Goal: Book appointment/travel/reservation

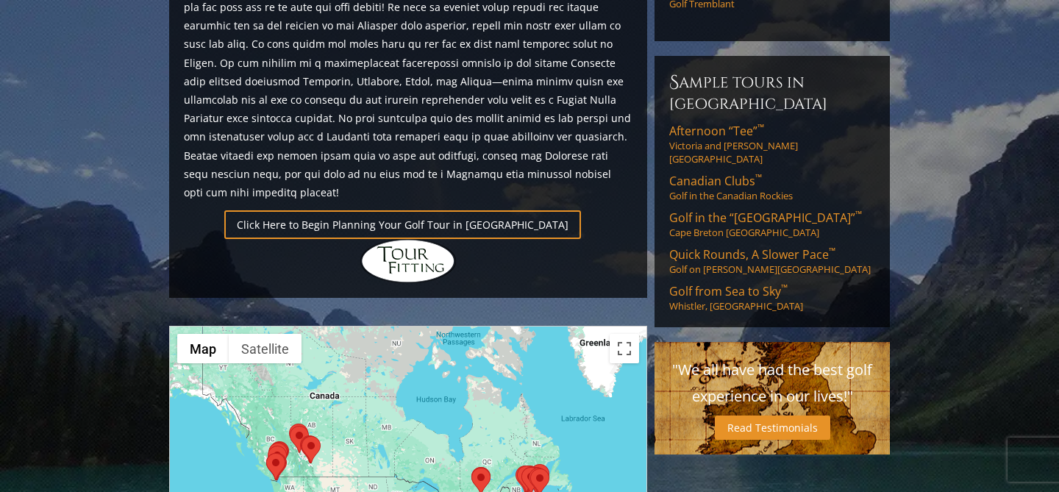
scroll to position [1017, 0]
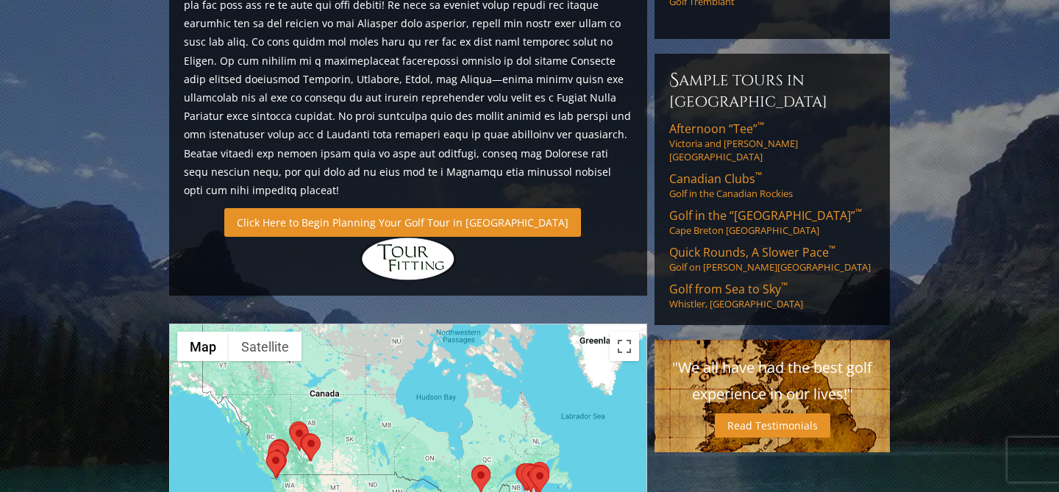
click at [403, 208] on link "Click Here to Begin Planning Your Golf Tour in [GEOGRAPHIC_DATA]" at bounding box center [402, 222] width 357 height 29
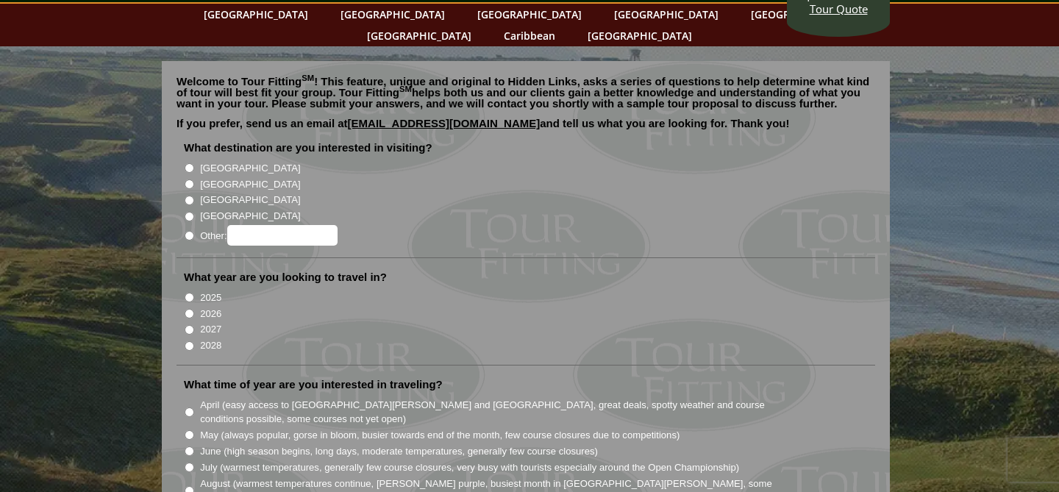
scroll to position [69, 0]
click at [190, 308] on input "2026" at bounding box center [190, 313] width 10 height 10
radio input "true"
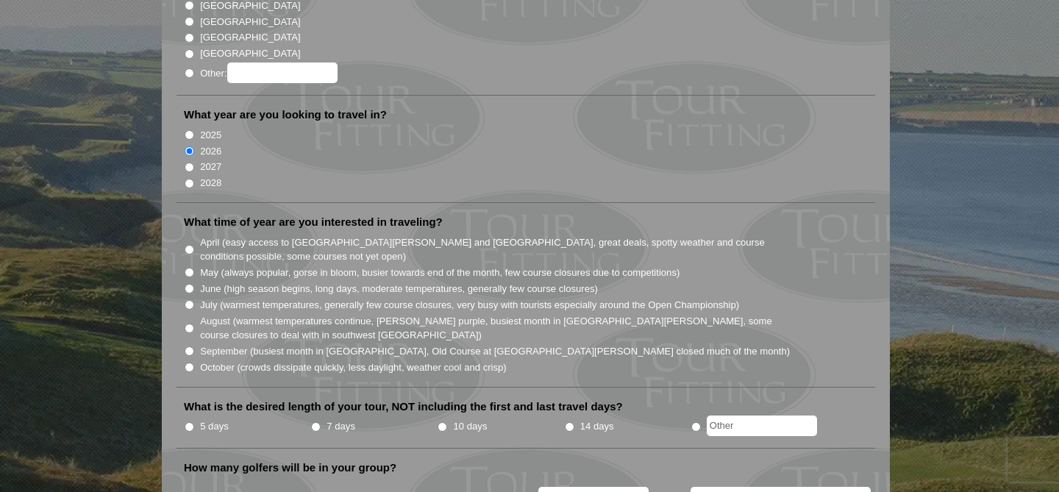
scroll to position [235, 0]
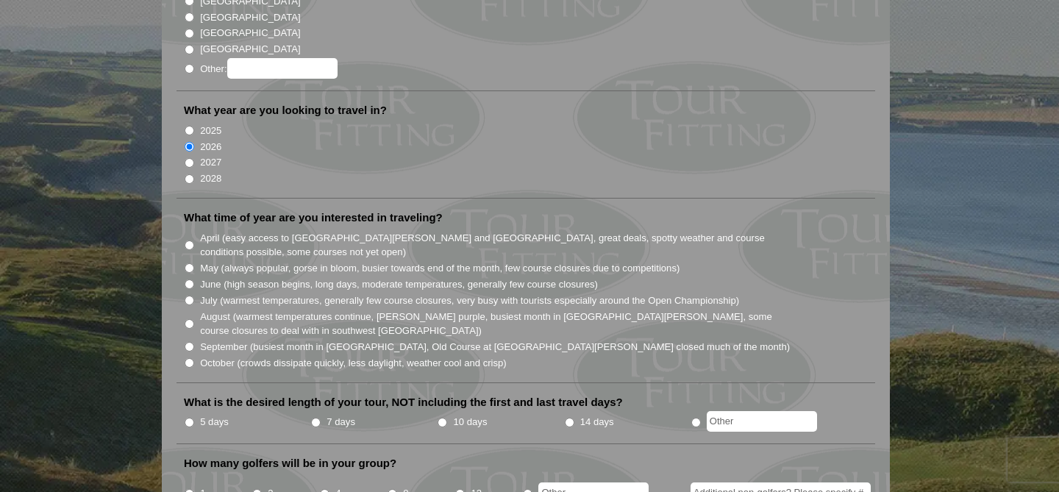
click at [191, 280] on input "June (high season begins, long days, moderate temperatures, generally few cours…" at bounding box center [190, 285] width 10 height 10
radio input "true"
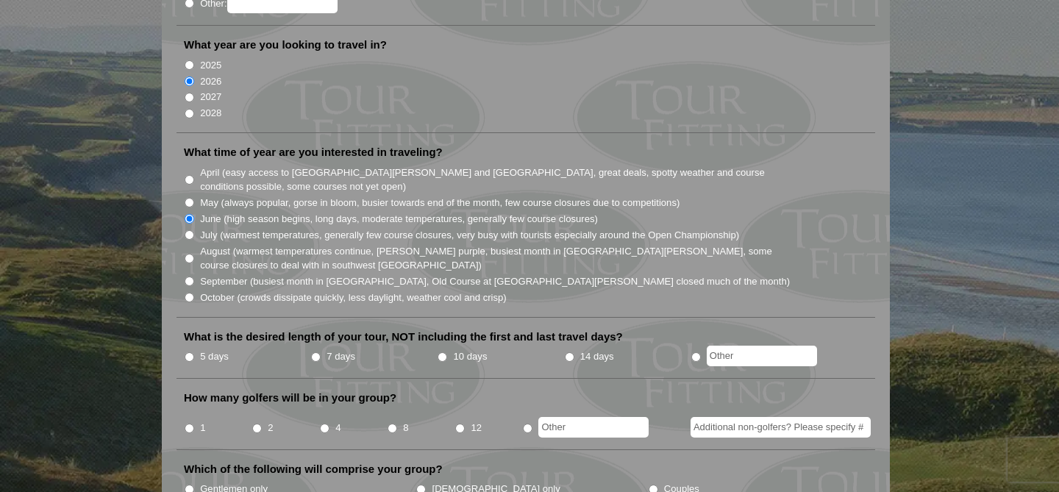
scroll to position [317, 0]
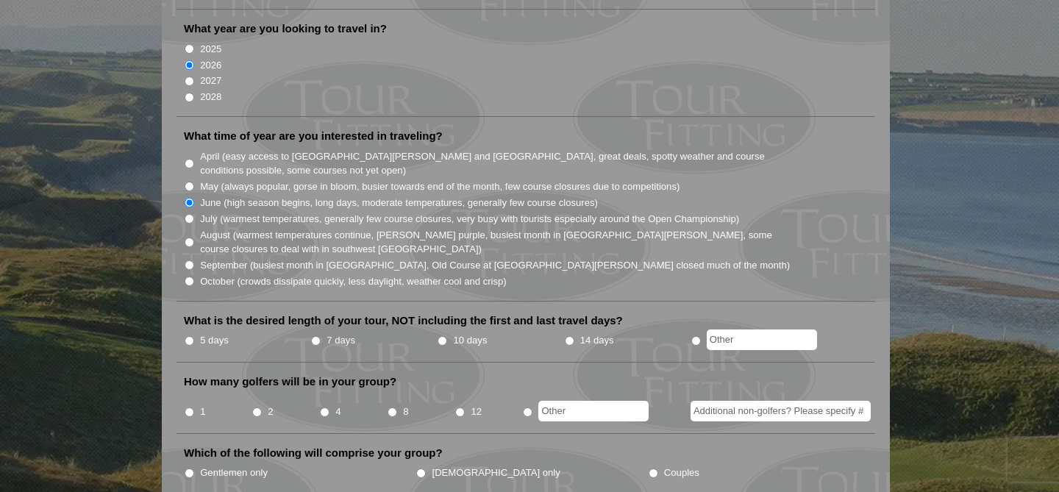
click at [318, 336] on input "7 days" at bounding box center [316, 341] width 10 height 10
radio input "true"
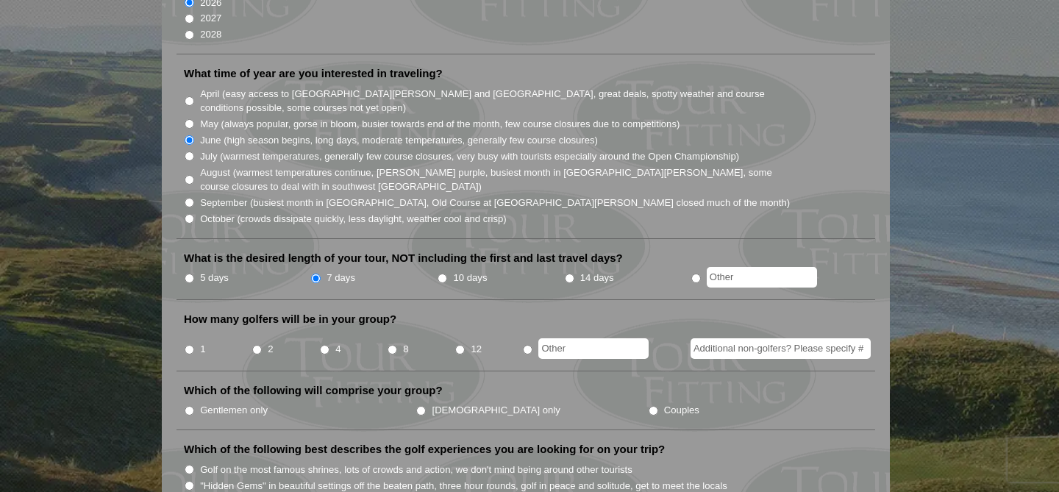
scroll to position [389, 0]
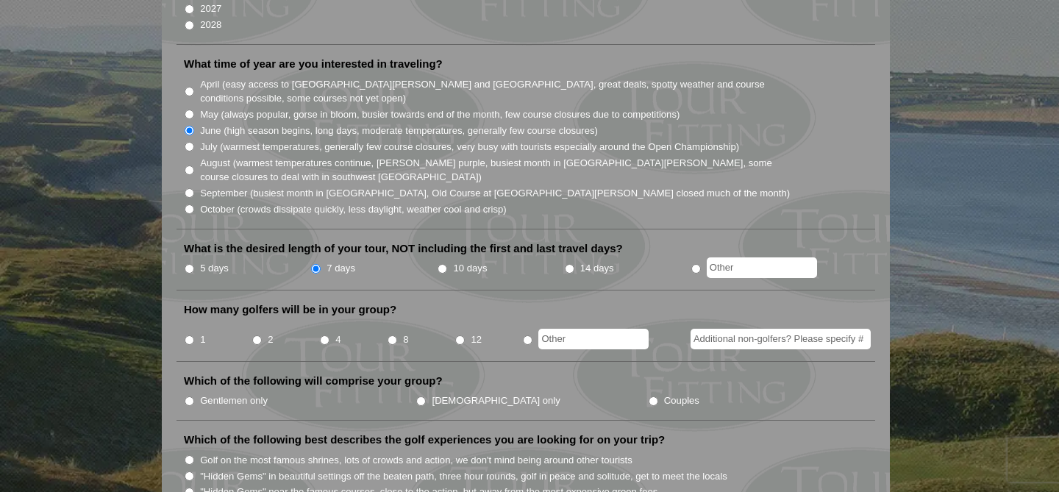
click at [193, 335] on input "1" at bounding box center [190, 340] width 10 height 10
radio input "true"
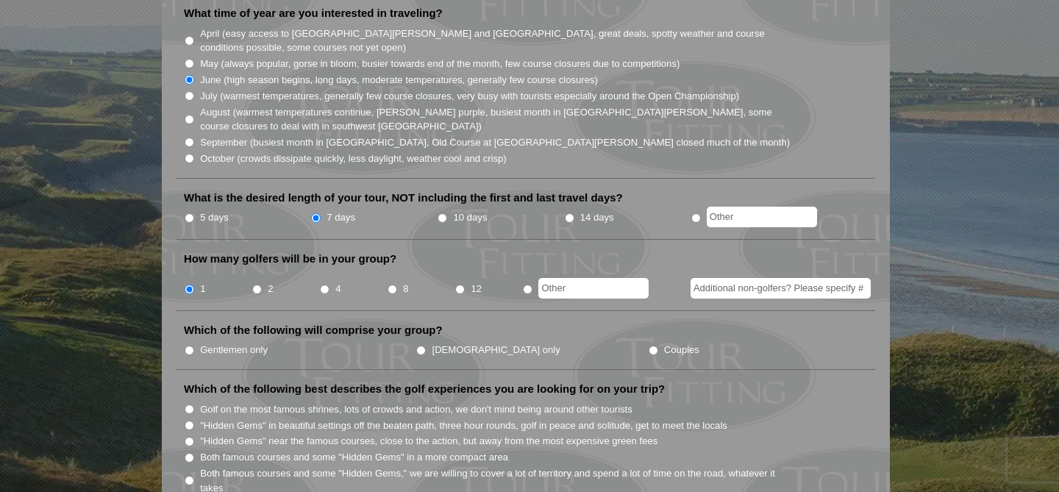
scroll to position [443, 0]
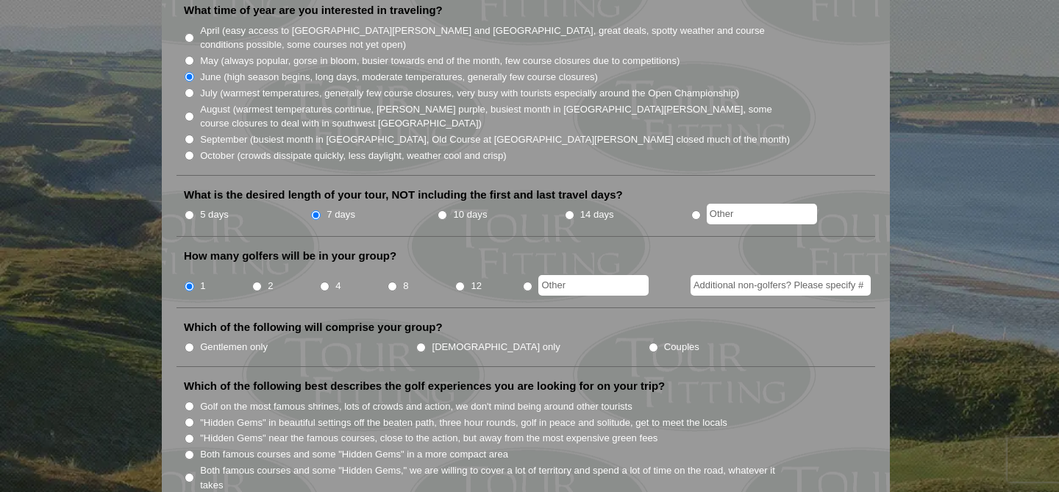
click at [188, 343] on input "Gentlemen only" at bounding box center [190, 348] width 10 height 10
radio input "true"
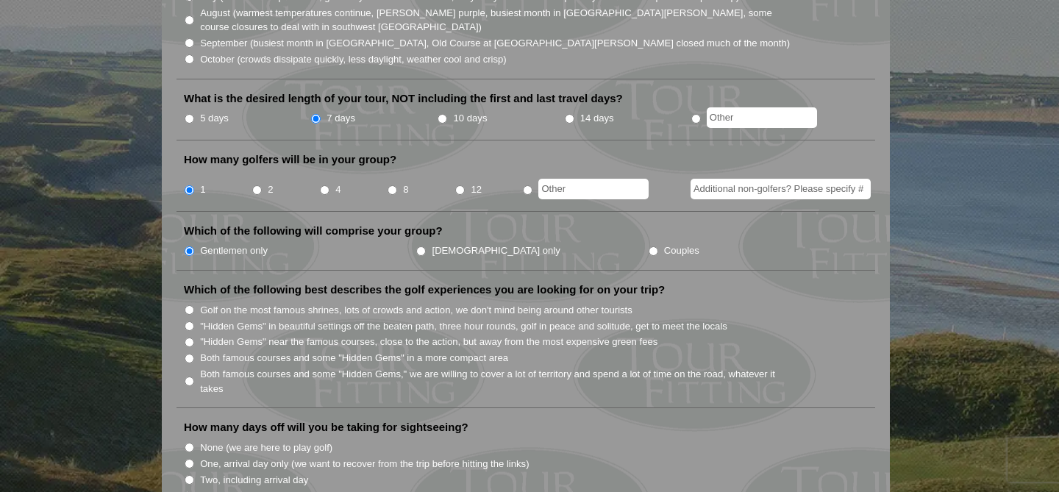
scroll to position [536, 0]
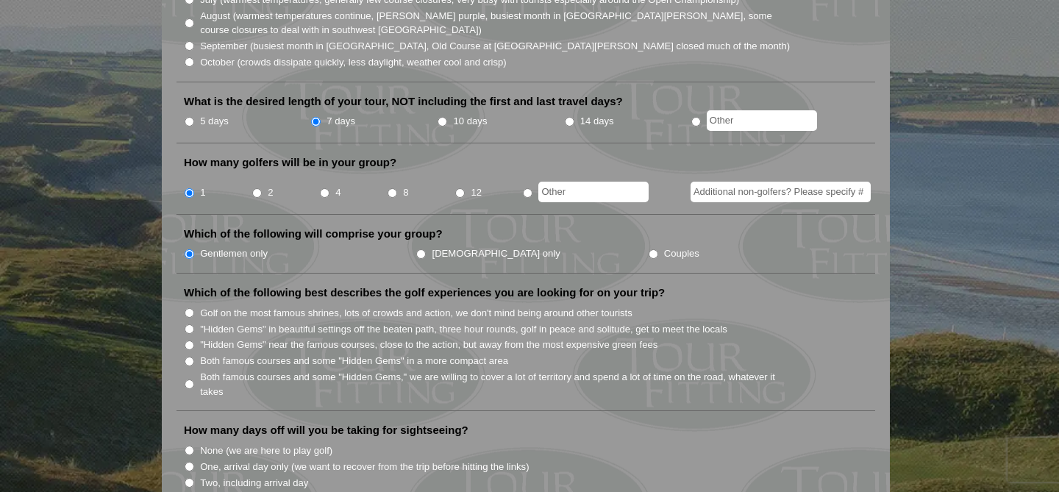
click at [191, 341] on input ""Hidden Gems" near the famous courses, close to the action, but away from the m…" at bounding box center [190, 346] width 10 height 10
radio input "true"
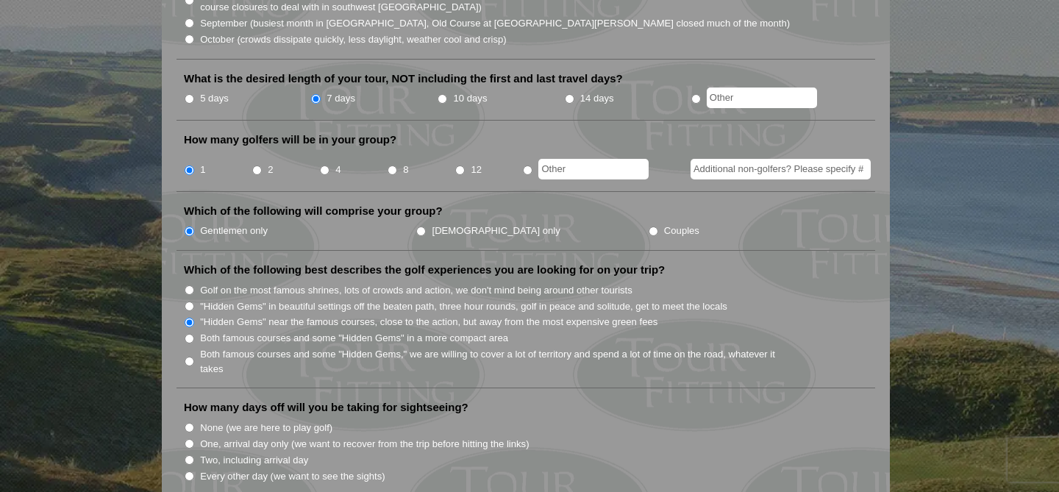
scroll to position [560, 0]
click at [188, 333] on input "Both famous courses and some "Hidden Gems" in a more compact area" at bounding box center [190, 338] width 10 height 10
radio input "true"
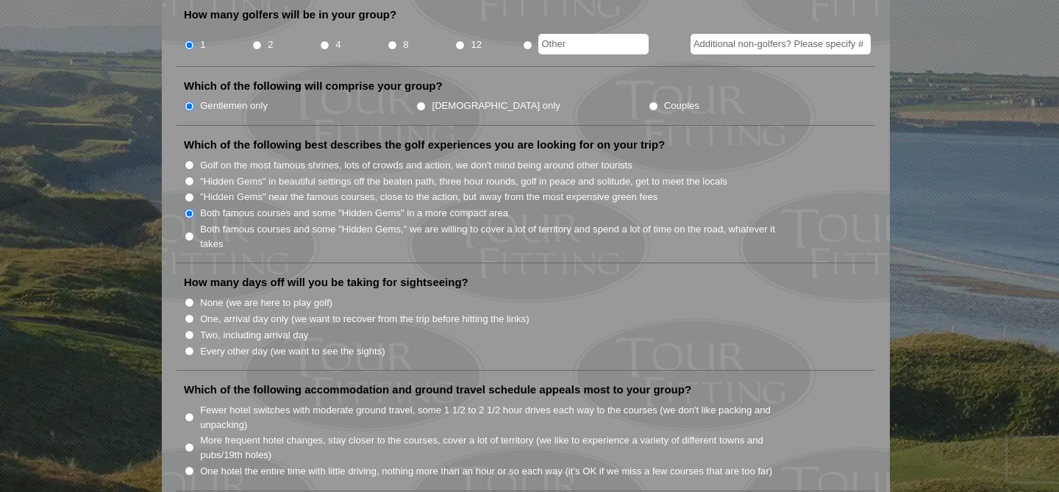
scroll to position [685, 0]
click at [189, 330] on input "Two, including arrival day" at bounding box center [190, 335] width 10 height 10
radio input "true"
click at [189, 346] on input "Every other day (we want to see the sights)" at bounding box center [190, 351] width 10 height 10
radio input "true"
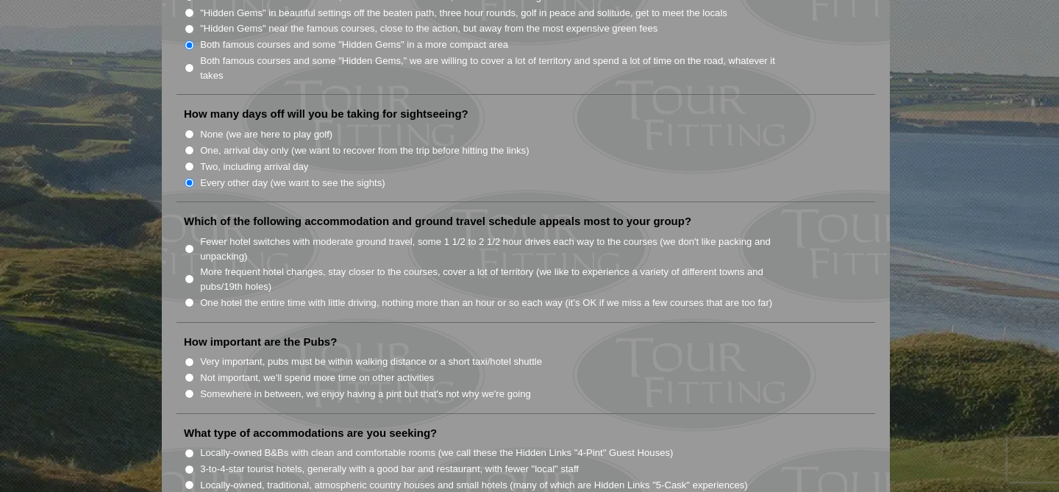
scroll to position [850, 0]
click at [191, 246] on input "Fewer hotel switches with moderate ground travel, some 1 1/2 to 2 1/2 hour driv…" at bounding box center [190, 251] width 10 height 10
radio input "true"
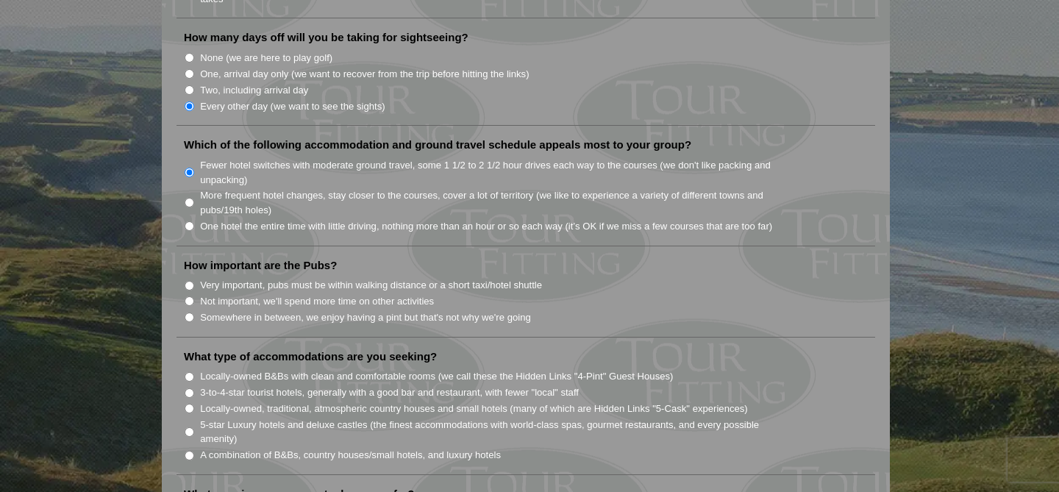
scroll to position [951, 0]
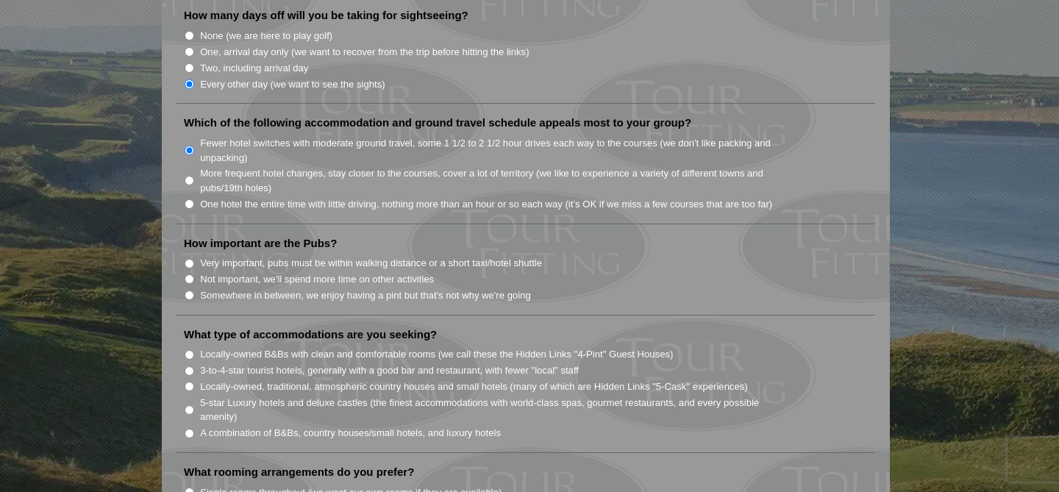
click at [187, 291] on input "Somewhere in between, we enjoy having a pint but that's not why we're going" at bounding box center [190, 296] width 10 height 10
radio input "true"
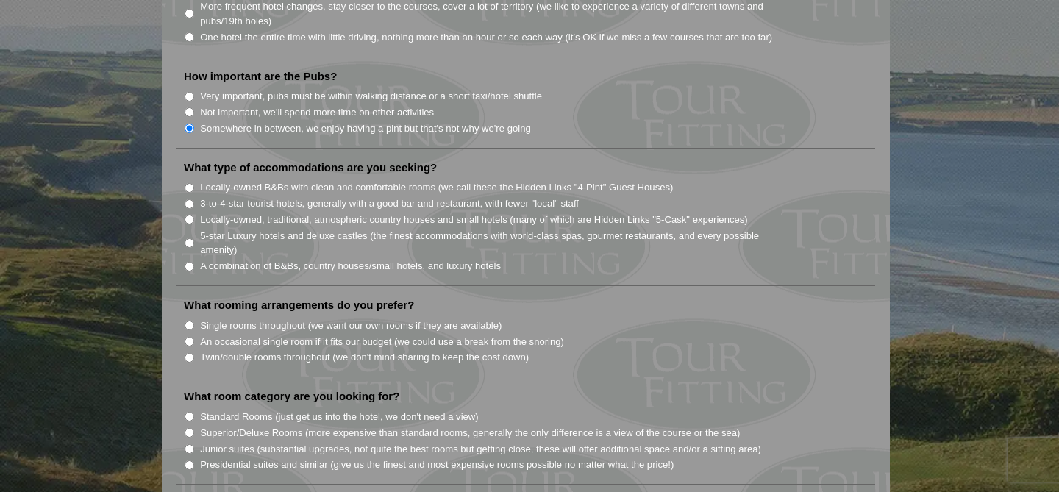
scroll to position [1122, 0]
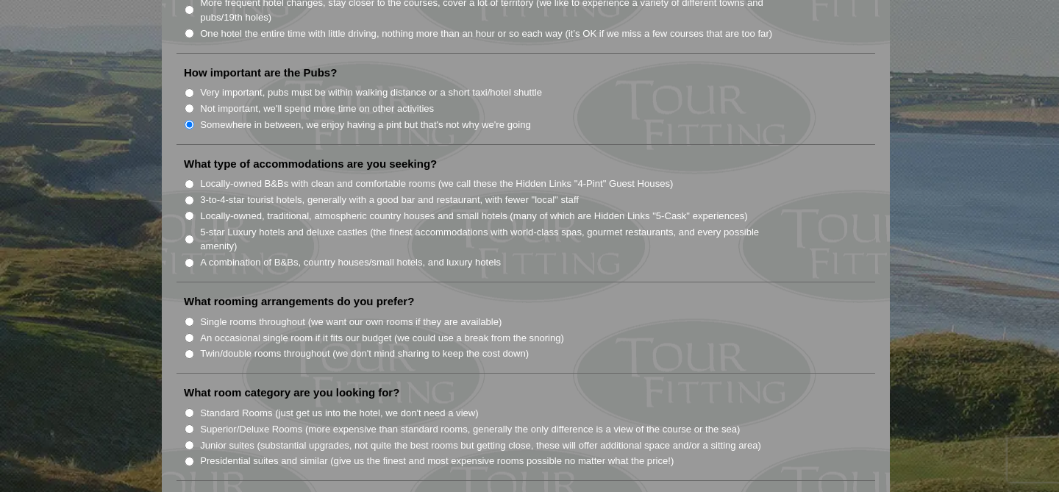
click at [188, 196] on input "3-to-4-star tourist hotels, generally with a good bar and restaurant, with fewe…" at bounding box center [190, 201] width 10 height 10
radio input "true"
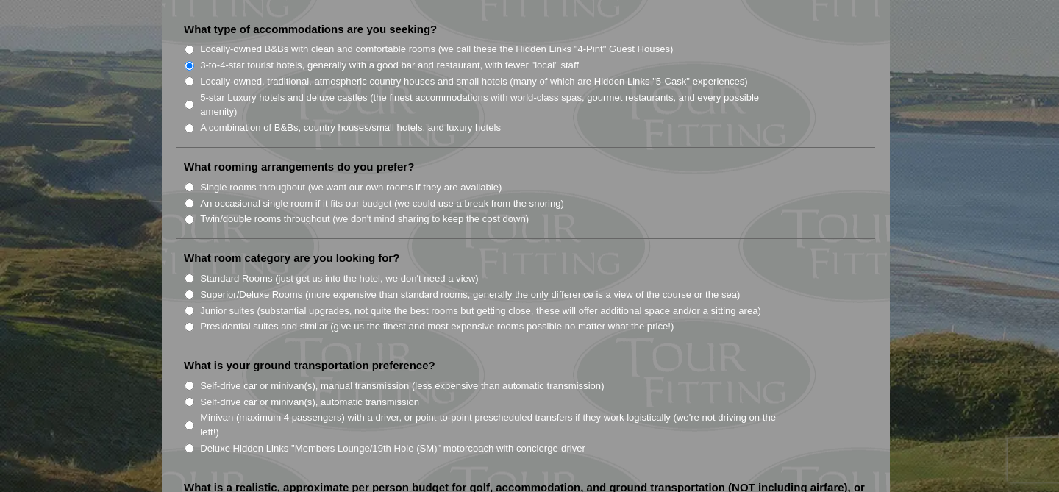
scroll to position [1261, 0]
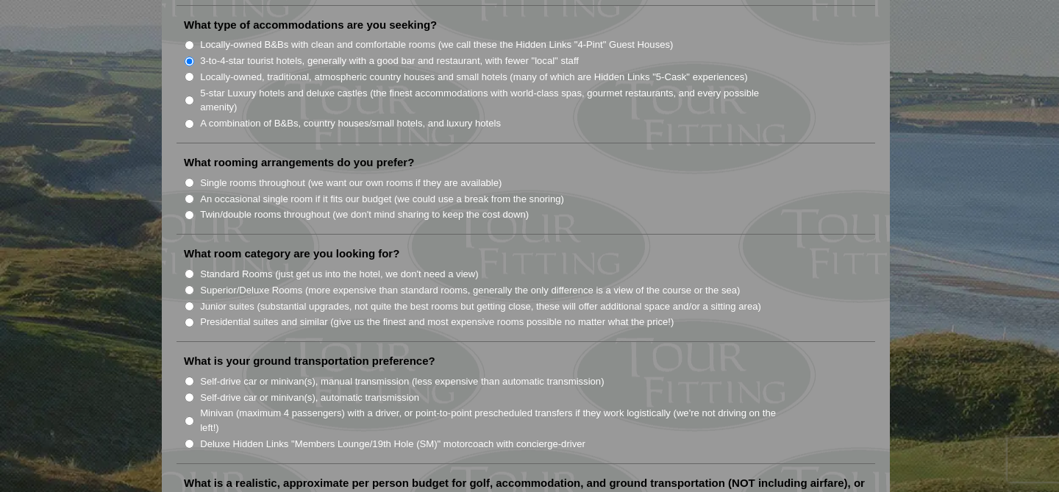
click at [191, 178] on input "Single rooms throughout (we want our own rooms if they are available)" at bounding box center [190, 183] width 10 height 10
radio input "true"
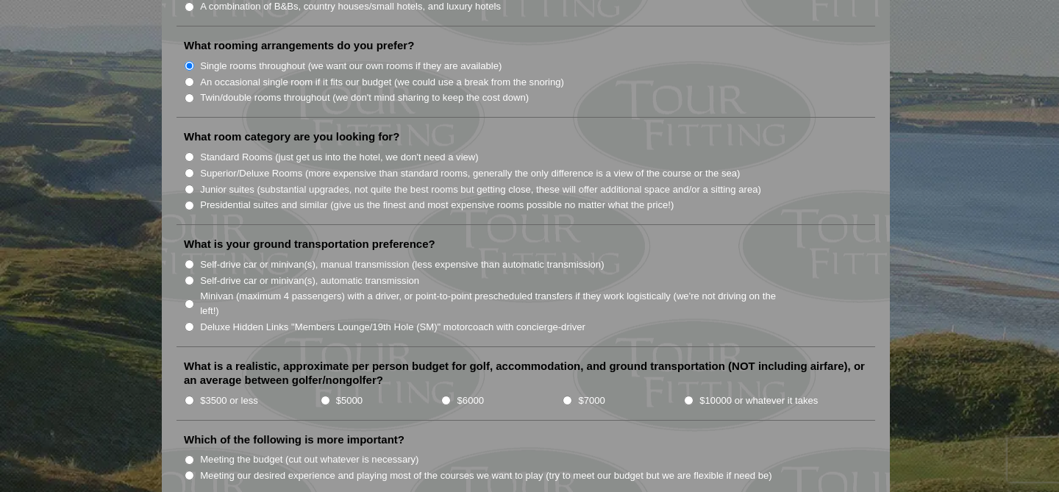
scroll to position [1379, 0]
click at [191, 167] on input "Superior/Deluxe Rooms (more expensive than standard rooms, generally the only d…" at bounding box center [190, 172] width 10 height 10
radio input "true"
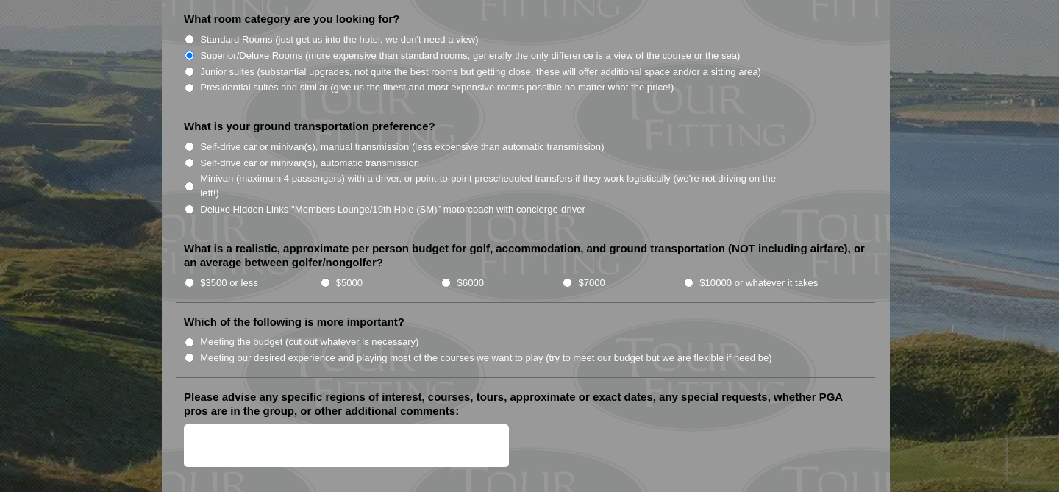
scroll to position [1496, 0]
click at [191, 181] on input "Minivan (maximum 4 passengers) with a driver, or point-to-point prescheduled tr…" at bounding box center [190, 186] width 10 height 10
radio input "true"
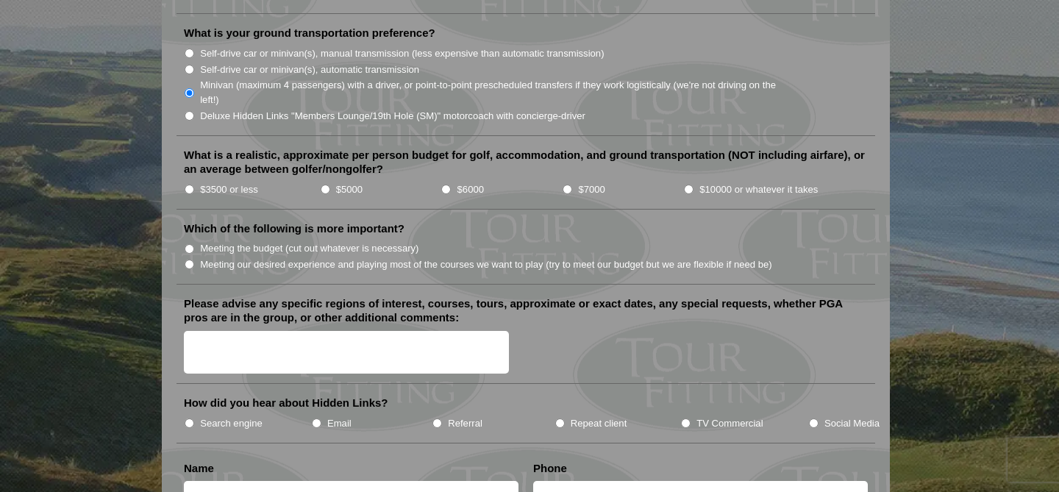
scroll to position [1594, 0]
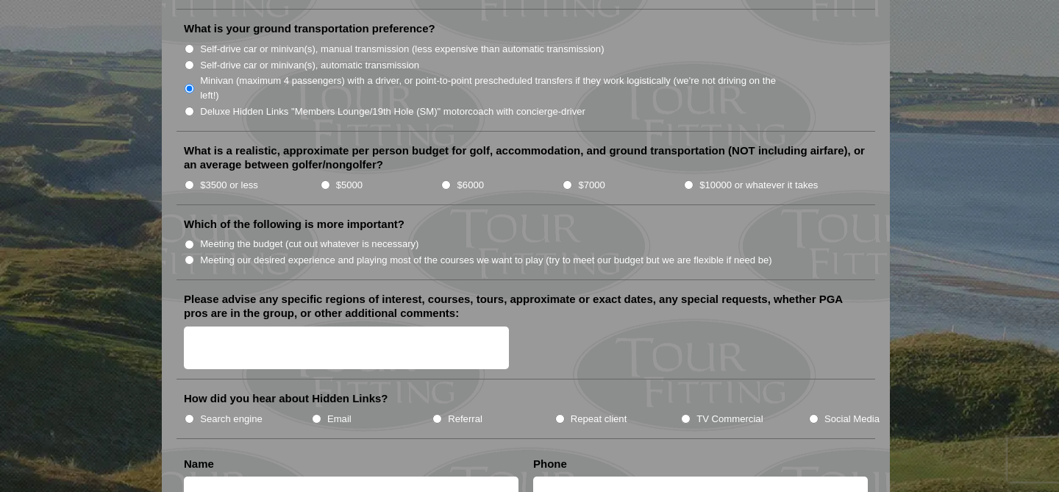
click at [325, 180] on input "$5000" at bounding box center [326, 185] width 10 height 10
radio input "true"
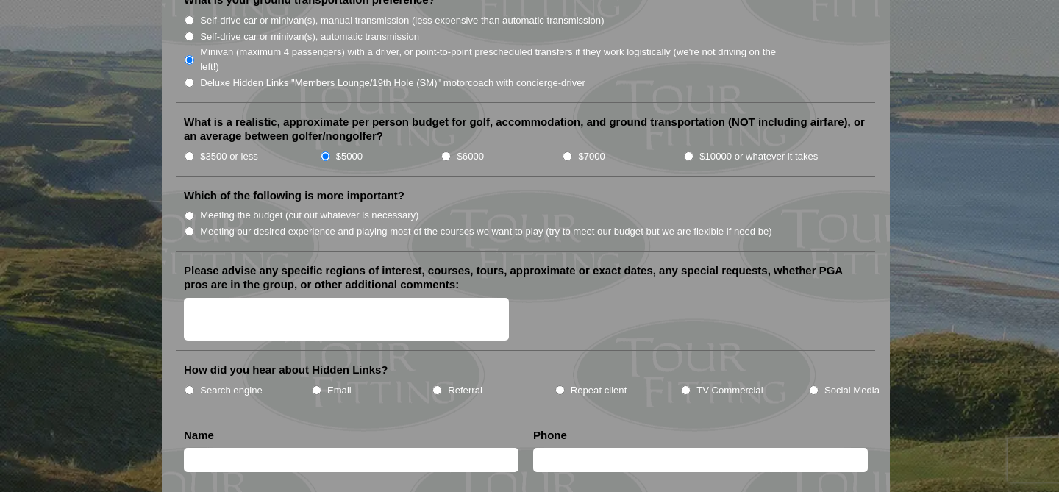
scroll to position [1626, 0]
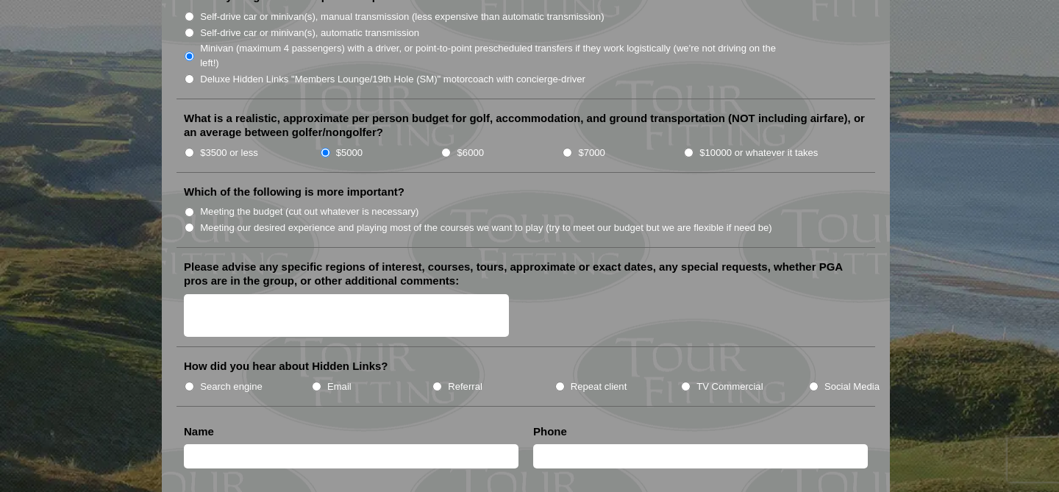
click at [193, 207] on input "Meeting the budget (cut out whatever is necessary)" at bounding box center [190, 212] width 10 height 10
radio input "true"
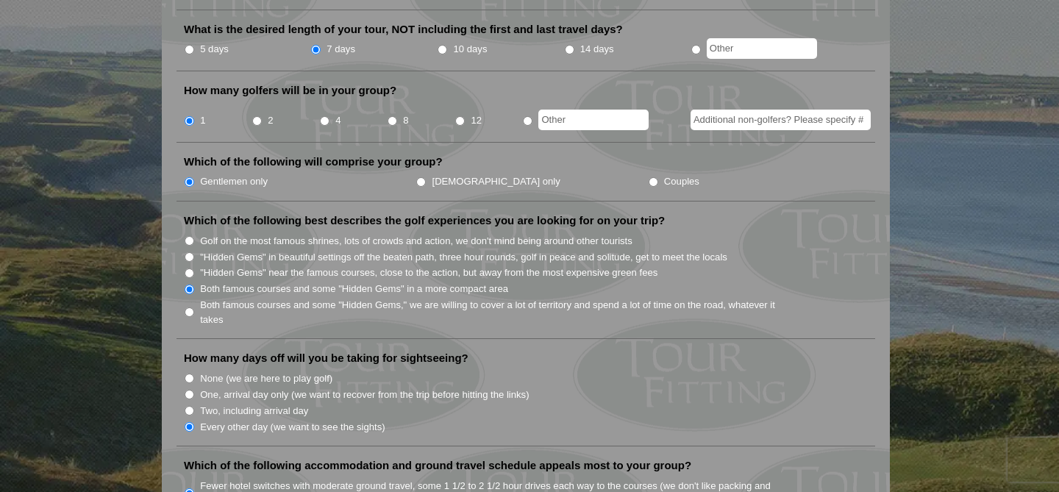
scroll to position [0, 0]
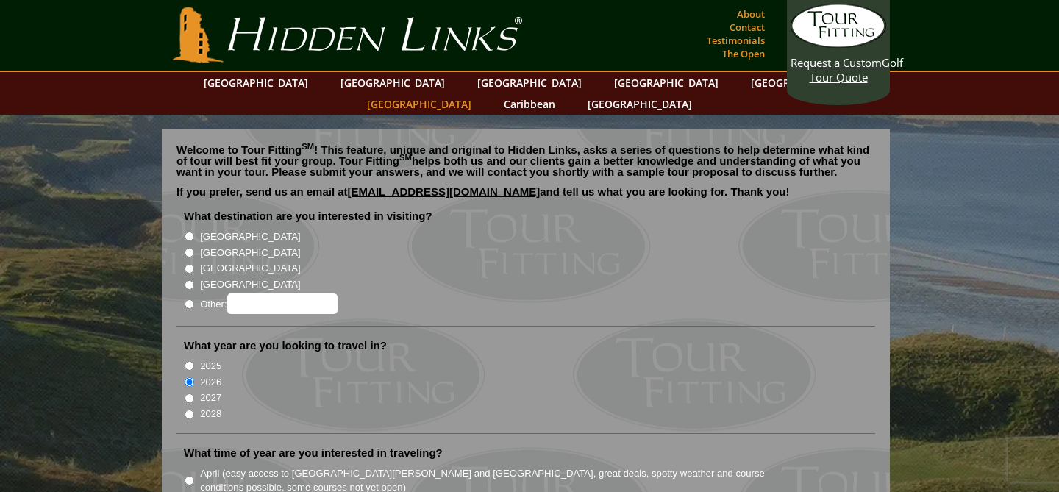
click at [479, 93] on link "[GEOGRAPHIC_DATA]" at bounding box center [419, 103] width 119 height 21
